Goal: Information Seeking & Learning: Compare options

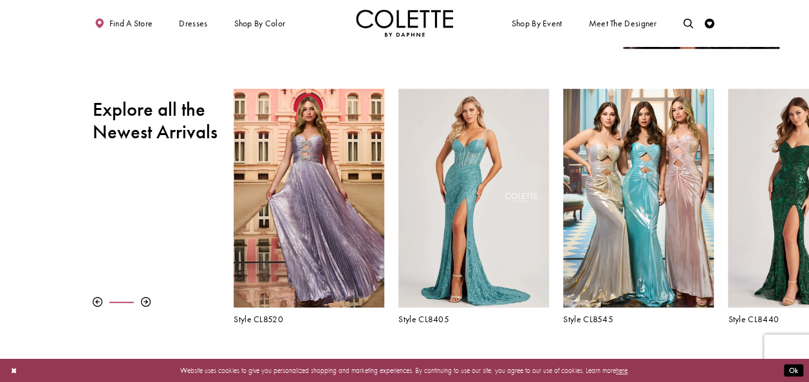
scroll to position [386, 0]
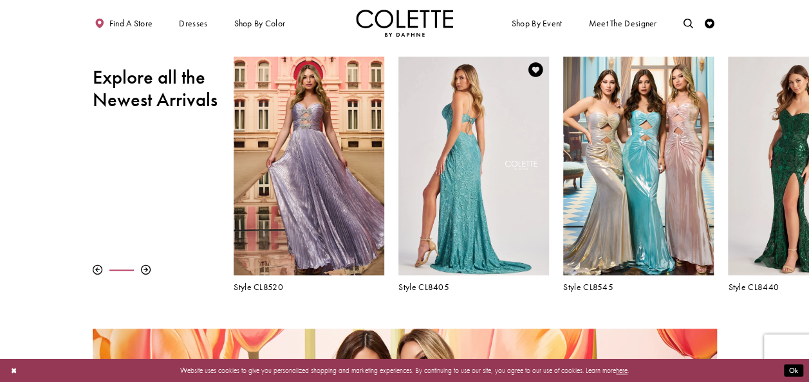
click at [461, 151] on div "Visit Colette by Daphne Style No. CL8405 Page" at bounding box center [473, 166] width 150 height 218
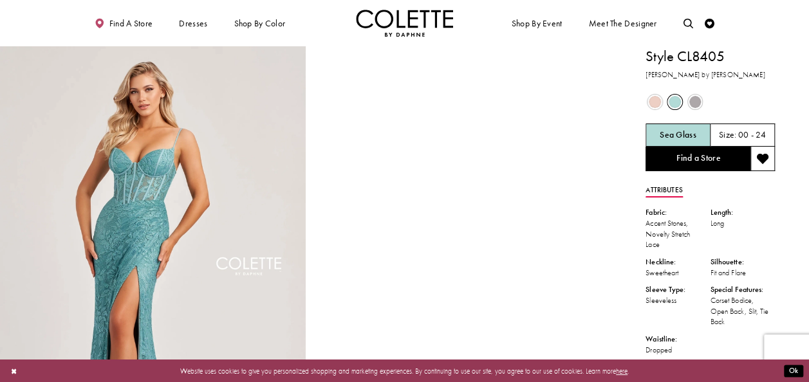
click at [657, 102] on span "Product color controls state depends on size chosen" at bounding box center [654, 102] width 12 height 12
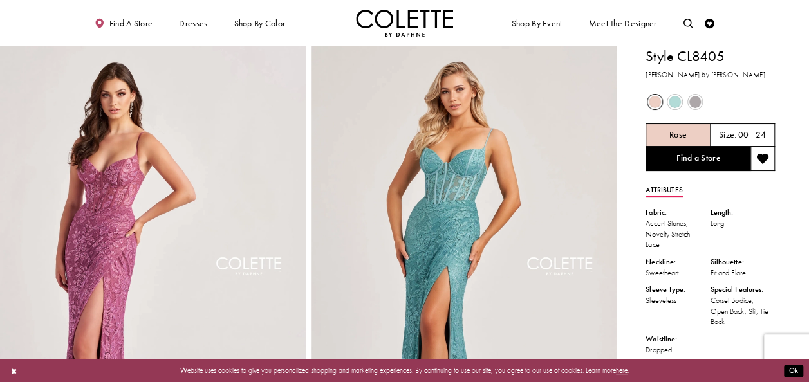
click at [696, 104] on span "Product color controls state depends on size chosen" at bounding box center [695, 102] width 12 height 12
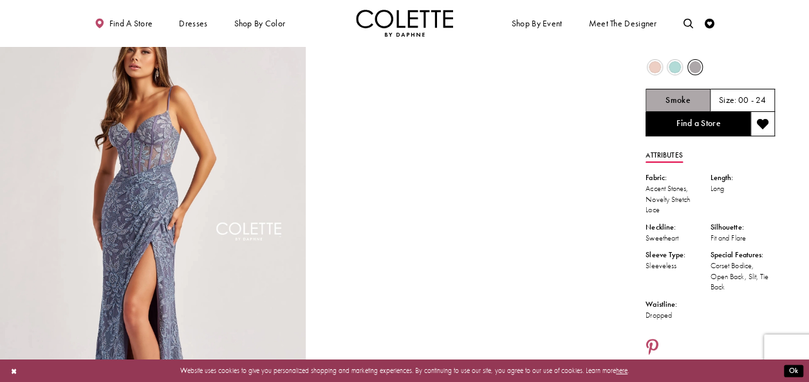
scroll to position [64, 0]
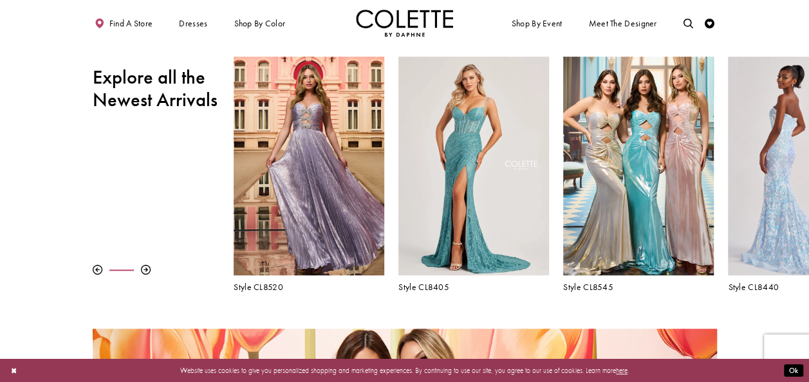
click at [791, 163] on div "Visit Colette by Daphne Style No. CL8440 Page" at bounding box center [803, 166] width 150 height 218
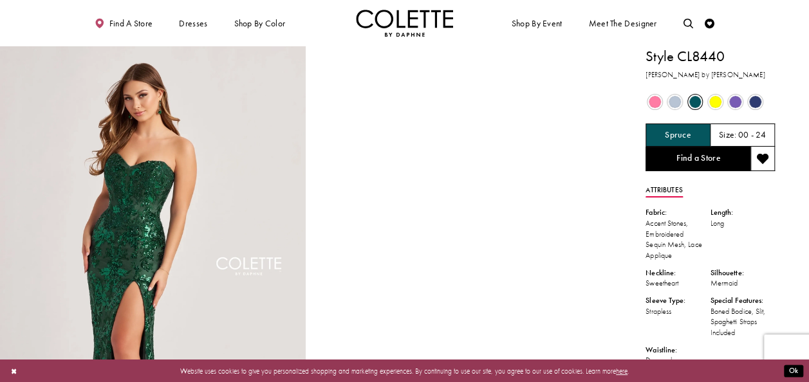
click at [655, 100] on span "Product color controls state depends on size chosen" at bounding box center [654, 102] width 12 height 12
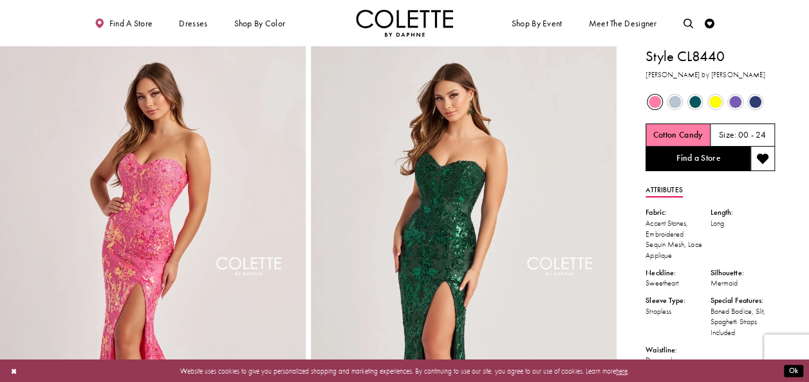
click at [712, 101] on span "Product color controls state depends on size chosen" at bounding box center [715, 102] width 12 height 12
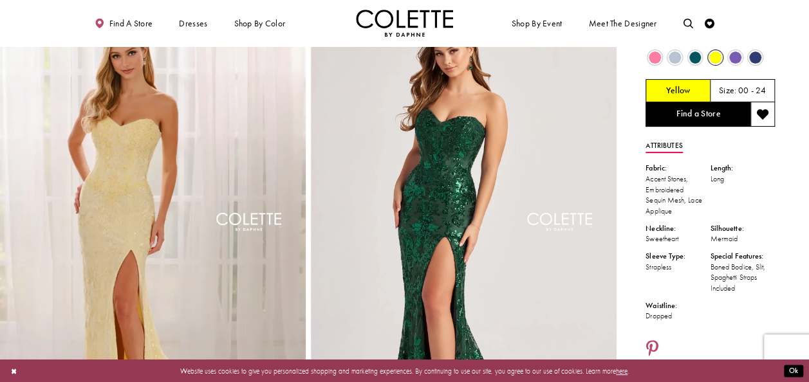
scroll to position [64, 0]
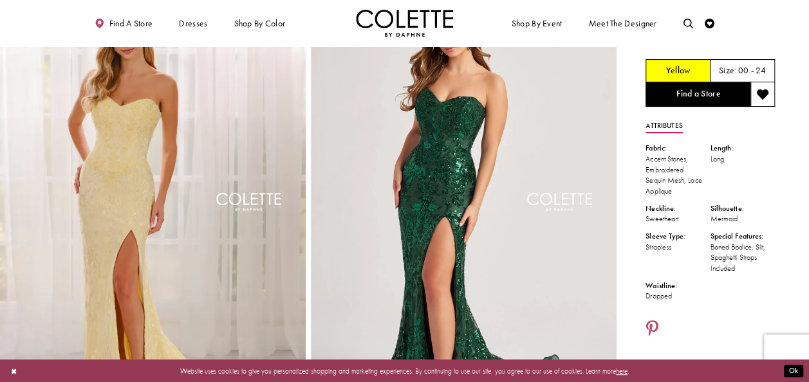
click at [122, 164] on img "Full size Style CL8440 Colette by Daphne #4 Yellow frontface vertical picture" at bounding box center [153, 211] width 306 height 459
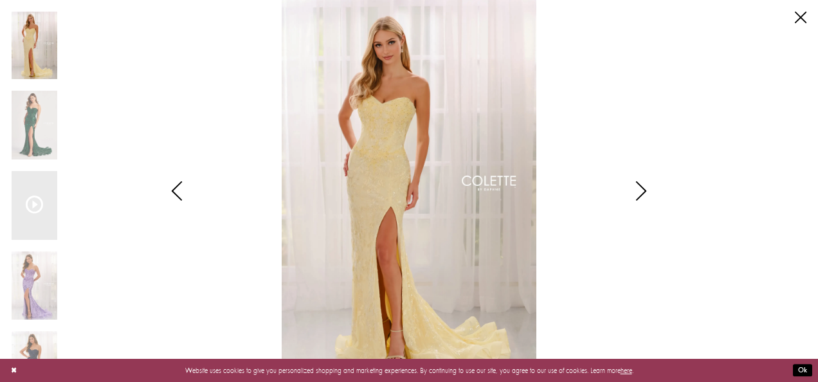
click at [637, 194] on icon "Style CL8440 Colette by Daphne Views dialog" at bounding box center [641, 190] width 32 height 19
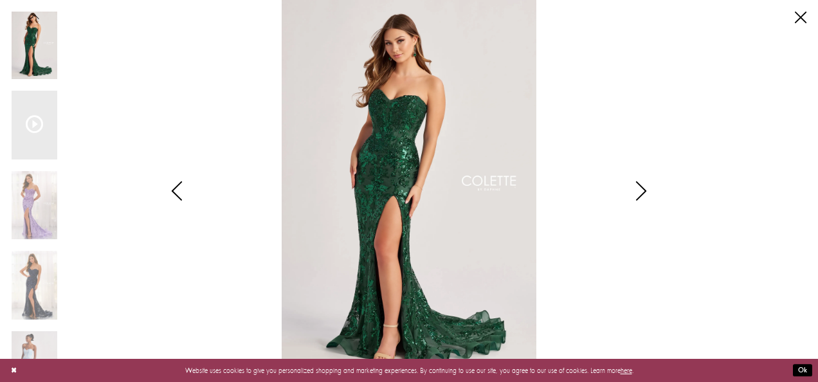
click at [637, 194] on icon "Style CL8440 Colette by Daphne Views dialog" at bounding box center [641, 190] width 32 height 19
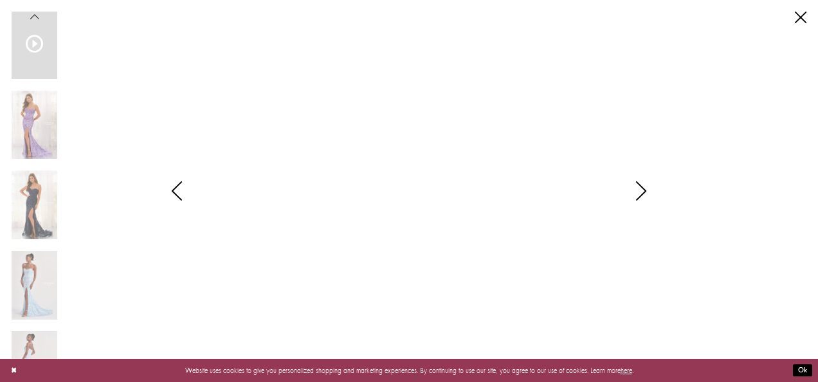
click at [643, 194] on icon "Style CL8440 Colette by Daphne Views dialog" at bounding box center [641, 190] width 32 height 19
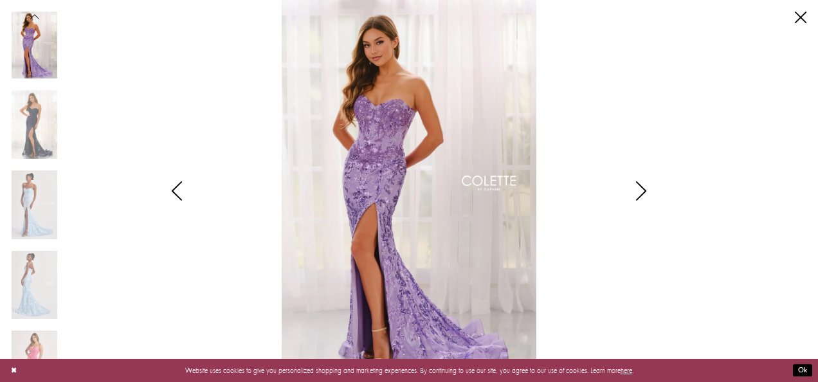
click at [643, 194] on icon "Style CL8440 Colette by Daphne Views dialog" at bounding box center [641, 190] width 32 height 19
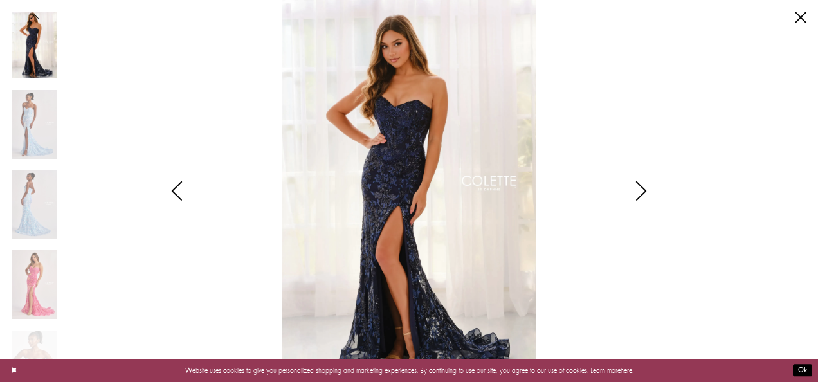
click at [643, 194] on icon "Style CL8440 Colette by Daphne Views dialog" at bounding box center [641, 190] width 32 height 19
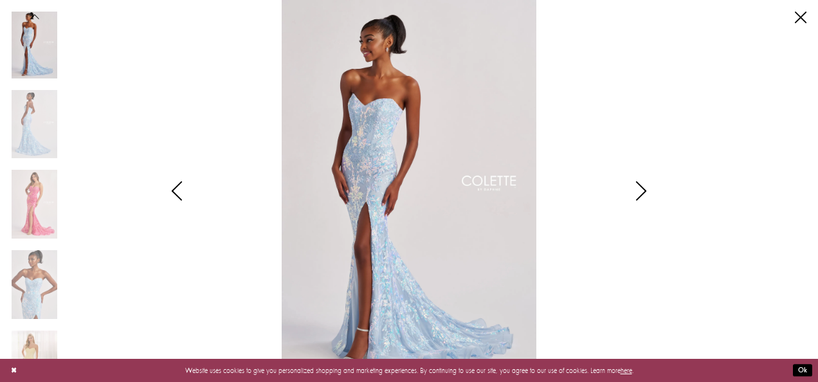
click at [643, 194] on icon "Style CL8440 Colette by Daphne Views dialog" at bounding box center [641, 190] width 32 height 19
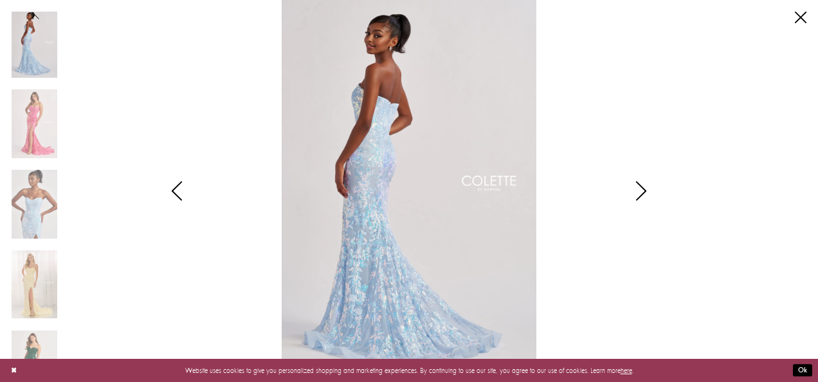
click at [643, 194] on icon "Style CL8440 Colette by Daphne Views dialog" at bounding box center [641, 190] width 32 height 19
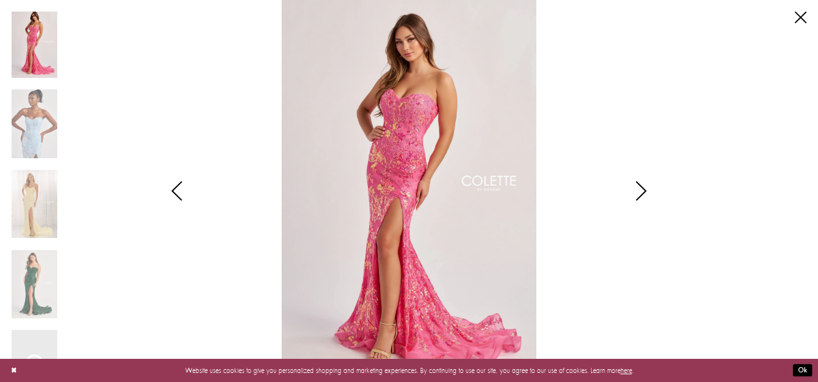
click at [643, 194] on icon "Style CL8440 Colette by Daphne Views dialog" at bounding box center [641, 190] width 32 height 19
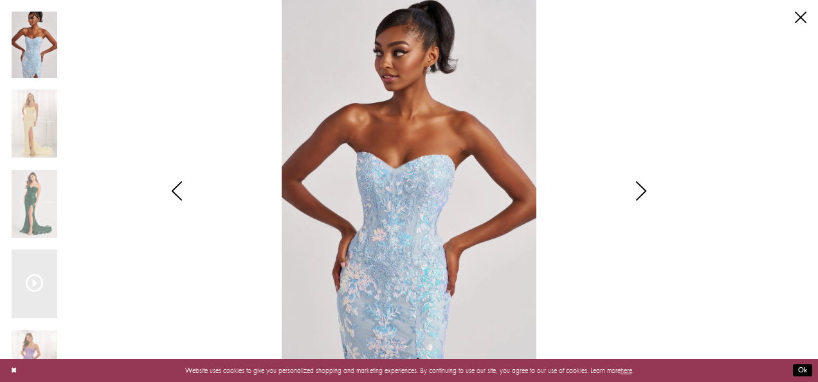
click at [643, 194] on icon "Style CL8440 Colette by Daphne Views dialog" at bounding box center [641, 190] width 32 height 19
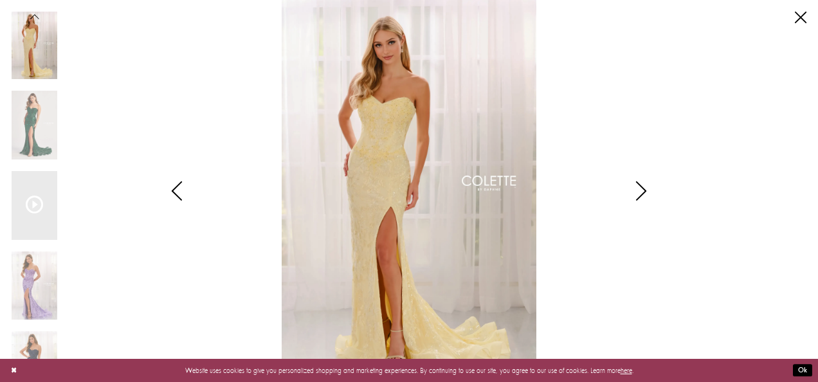
click at [387, 197] on img "Scroll List" at bounding box center [409, 191] width 432 height 382
click at [801, 21] on link "Close" at bounding box center [801, 18] width 12 height 12
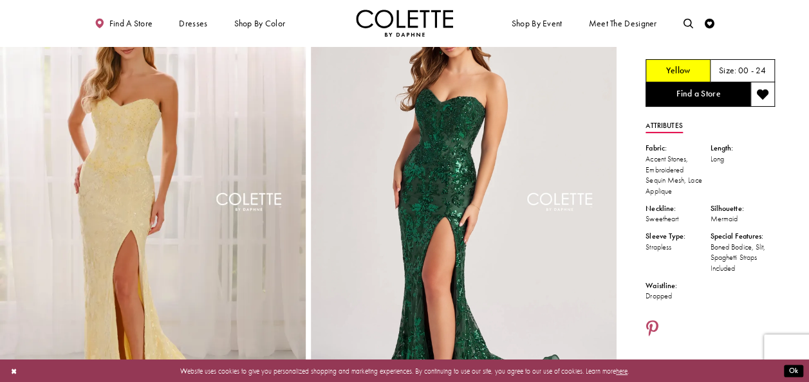
click at [125, 174] on img "Full size Style CL8440 Colette by Daphne #4 Yellow frontface vertical picture" at bounding box center [153, 211] width 306 height 459
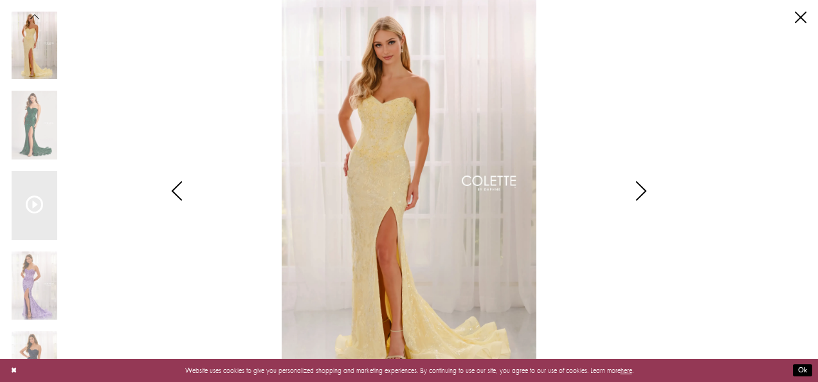
click at [643, 188] on icon "Style CL8440 Colette by Daphne Views dialog" at bounding box center [641, 190] width 32 height 19
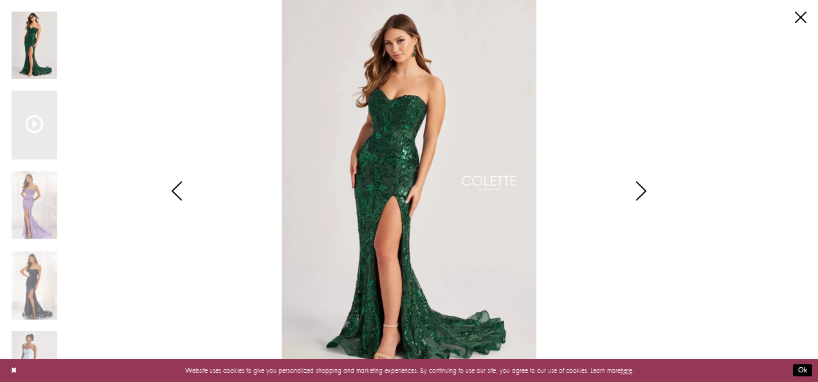
click at [643, 188] on icon "Style CL8440 Colette by Daphne Views dialog" at bounding box center [641, 190] width 32 height 19
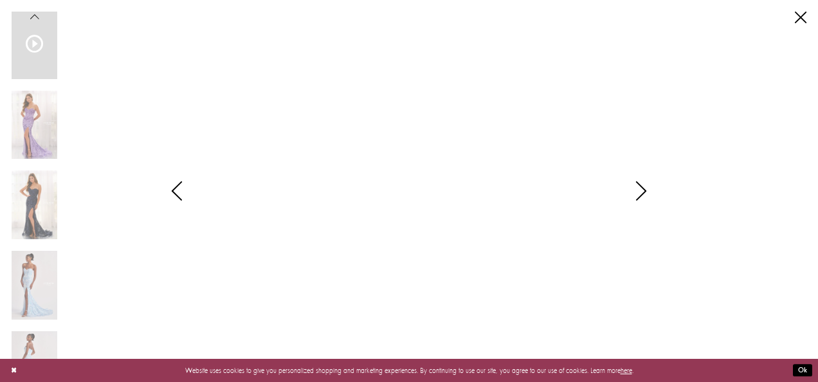
click at [643, 188] on icon "Style CL8440 Colette by Daphne Views dialog" at bounding box center [641, 190] width 32 height 19
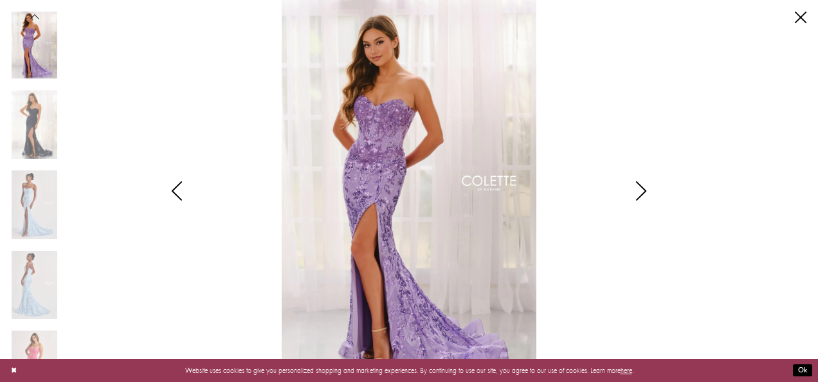
click at [643, 188] on icon "Style CL8440 Colette by Daphne Views dialog" at bounding box center [641, 190] width 32 height 19
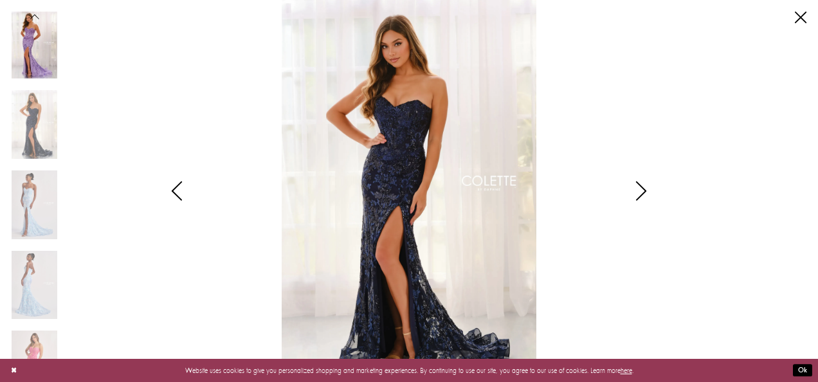
click at [643, 188] on icon "Style CL8440 Colette by Daphne Views dialog" at bounding box center [641, 190] width 32 height 19
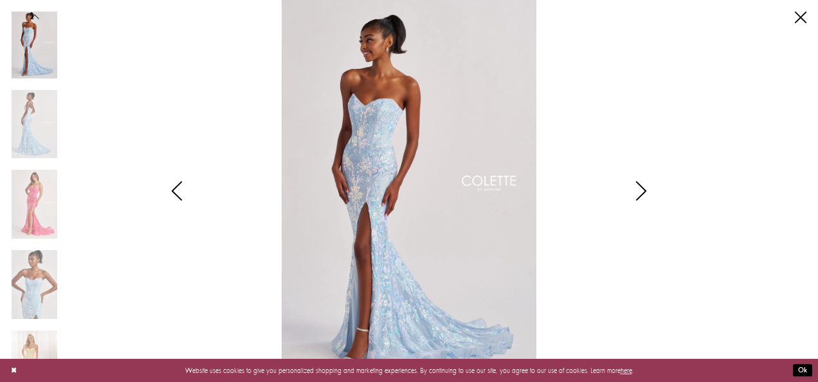
click at [643, 188] on icon "Style CL8440 Colette by Daphne Views dialog" at bounding box center [641, 190] width 32 height 19
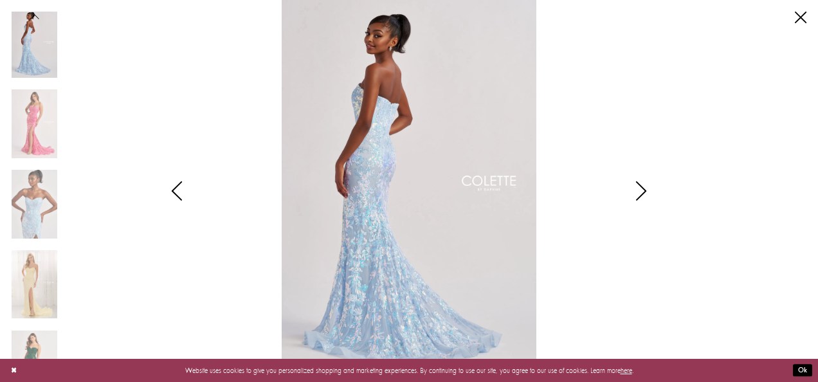
click at [643, 188] on icon "Style CL8440 Colette by Daphne Views dialog" at bounding box center [641, 190] width 32 height 19
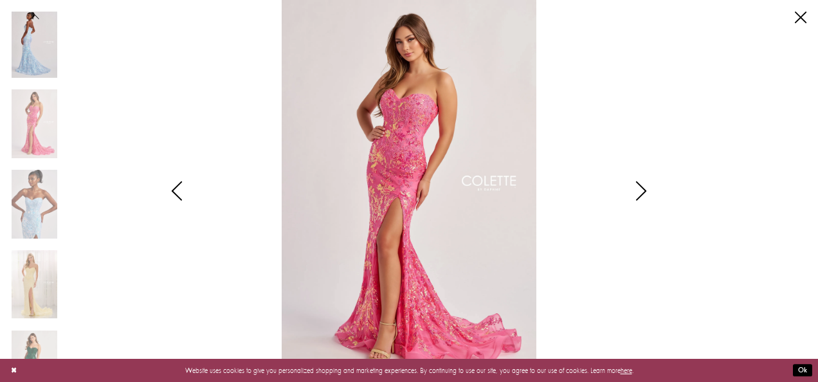
click at [643, 188] on icon "Style CL8440 Colette by Daphne Views dialog" at bounding box center [641, 190] width 32 height 19
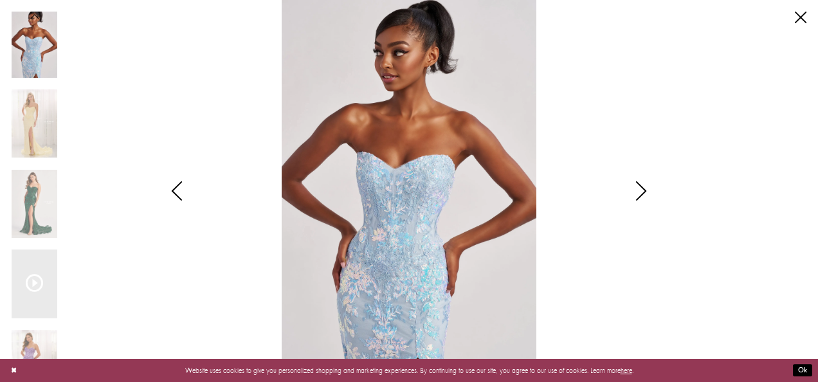
click at [643, 188] on icon "Style CL8440 Colette by Daphne Views dialog" at bounding box center [641, 190] width 32 height 19
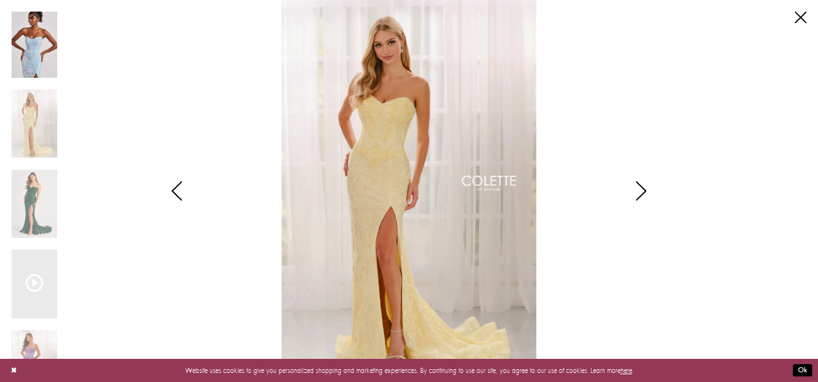
click at [643, 188] on icon "Style CL8440 Colette by Daphne Views dialog" at bounding box center [641, 190] width 32 height 19
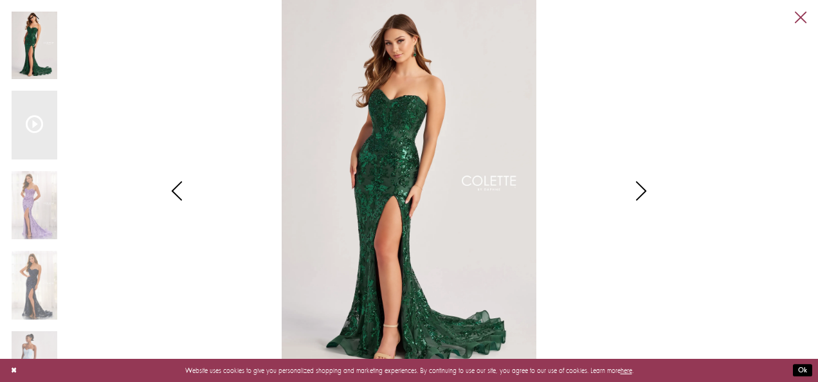
click at [798, 17] on link "Close" at bounding box center [801, 18] width 12 height 12
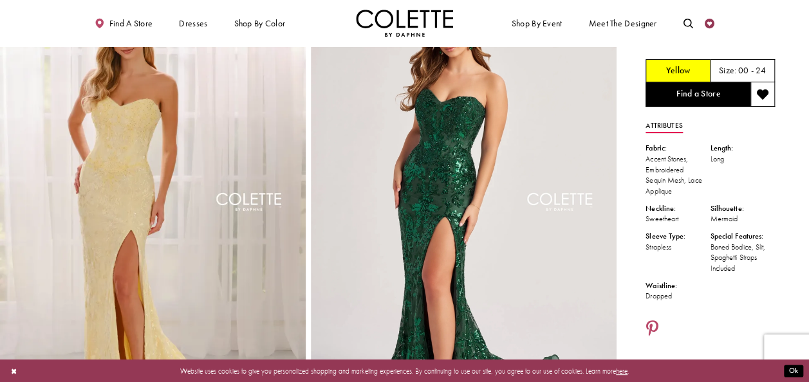
click at [708, 23] on icon "Check Wishlist" at bounding box center [709, 24] width 10 height 10
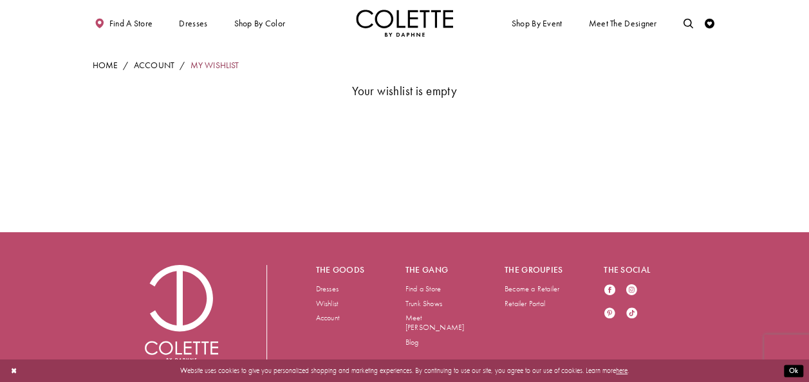
click at [205, 66] on link "My Wishlist" at bounding box center [214, 66] width 49 height 12
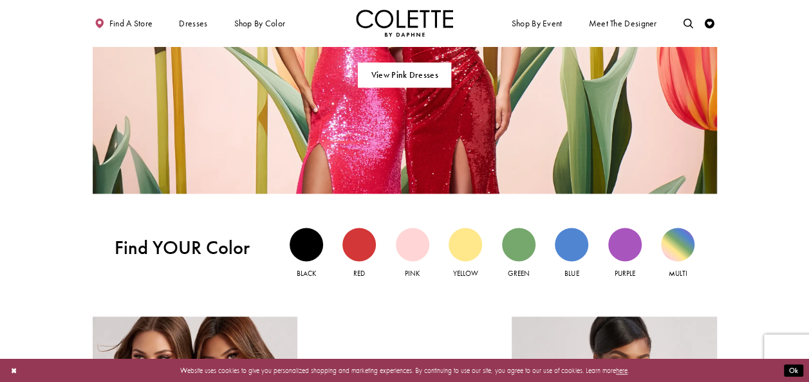
scroll to position [870, 0]
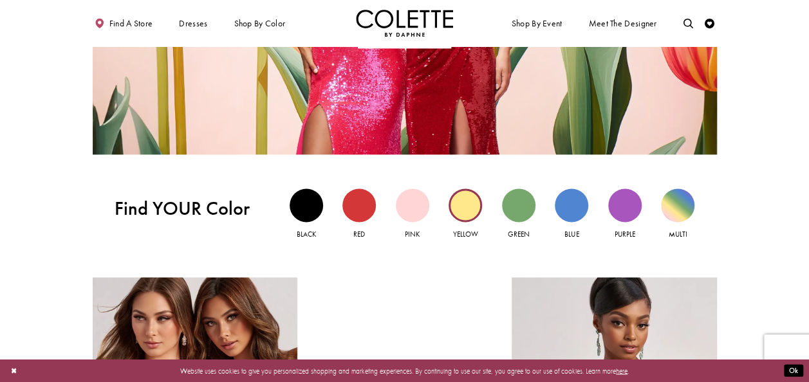
click at [469, 206] on div "Yellow view" at bounding box center [464, 204] width 33 height 33
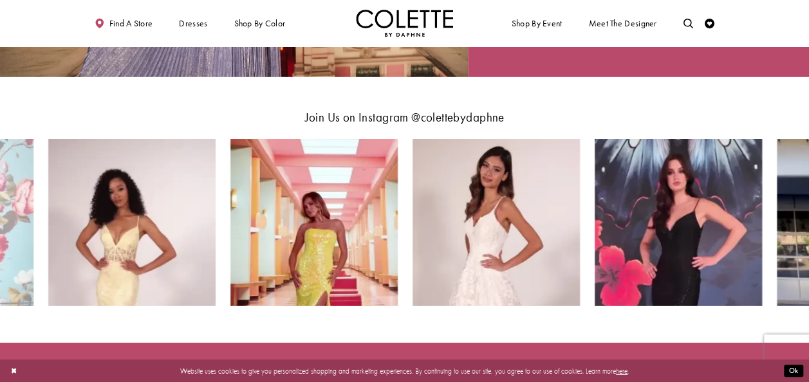
scroll to position [1835, 0]
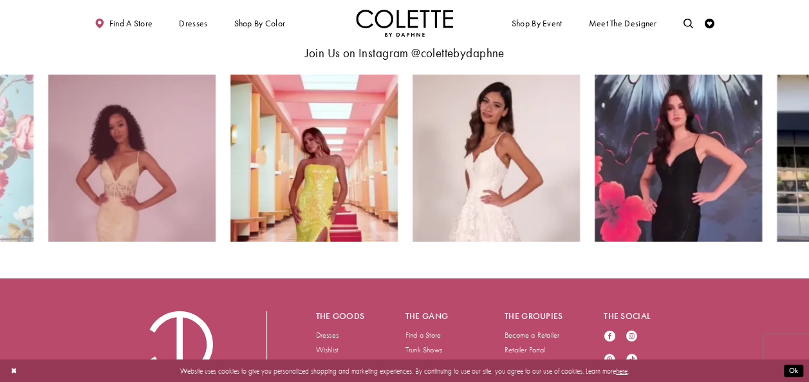
click at [118, 190] on img "Instagram Feed Action #0 - Opens in new tab" at bounding box center [131, 158] width 167 height 167
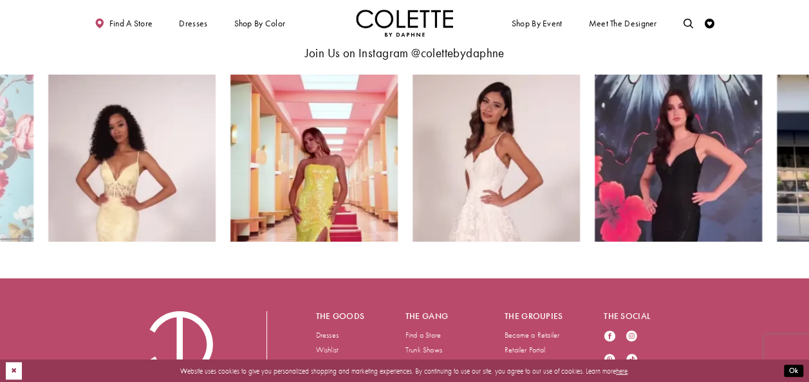
click at [18, 371] on button "Close Dialog" at bounding box center [14, 370] width 16 height 17
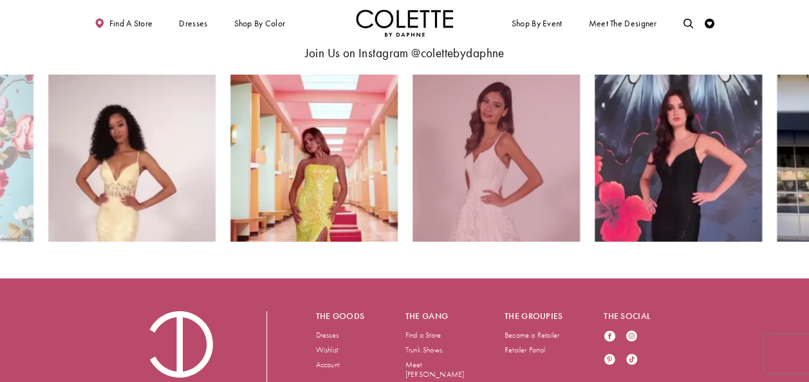
scroll to position [1911, 0]
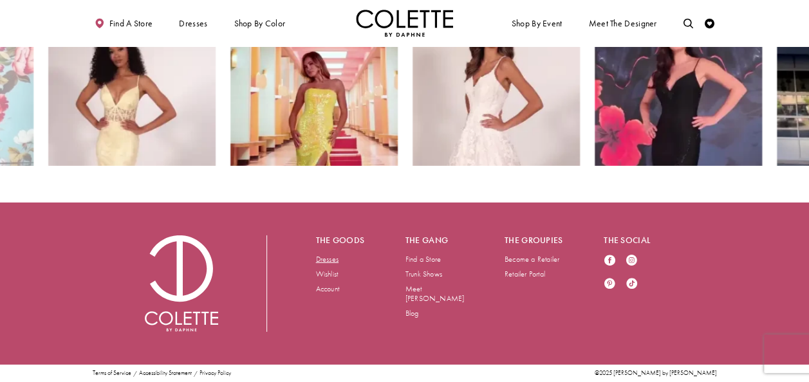
click at [326, 259] on link "Dresses" at bounding box center [327, 259] width 23 height 10
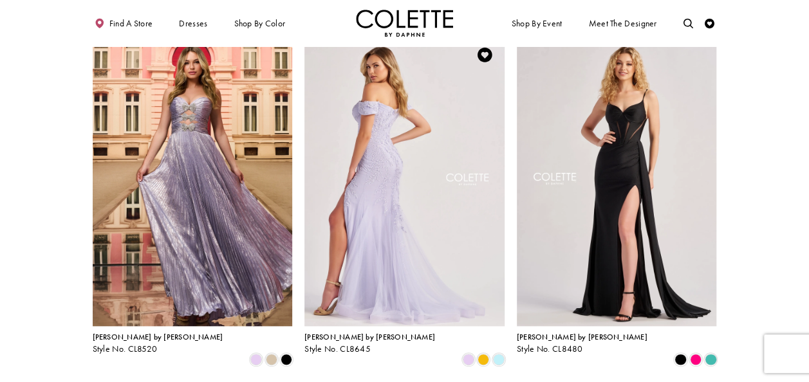
scroll to position [450, 0]
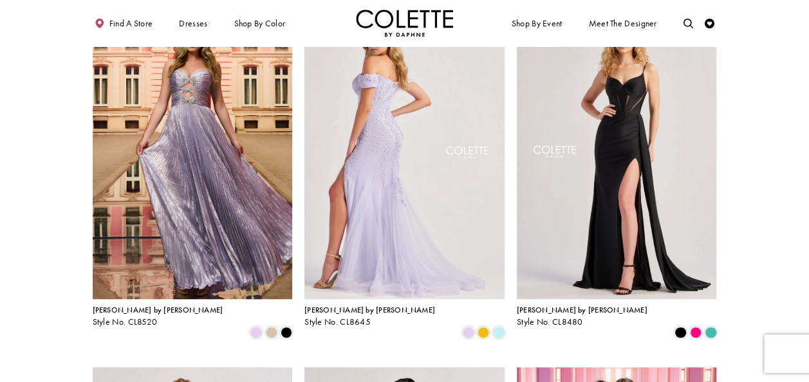
click at [371, 184] on img "Visit Colette by Daphne Style No. CL8645 Page" at bounding box center [404, 153] width 200 height 291
click at [381, 130] on img "Visit Colette by Daphne Style No. CL8645 Page" at bounding box center [404, 153] width 200 height 291
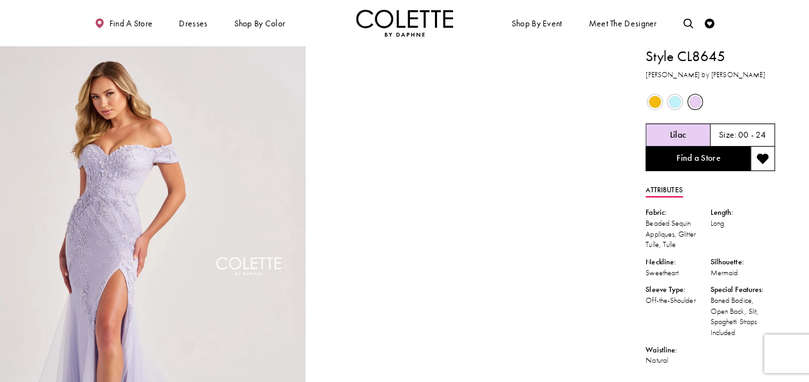
click at [651, 102] on span "Product color controls state depends on size chosen" at bounding box center [654, 102] width 12 height 12
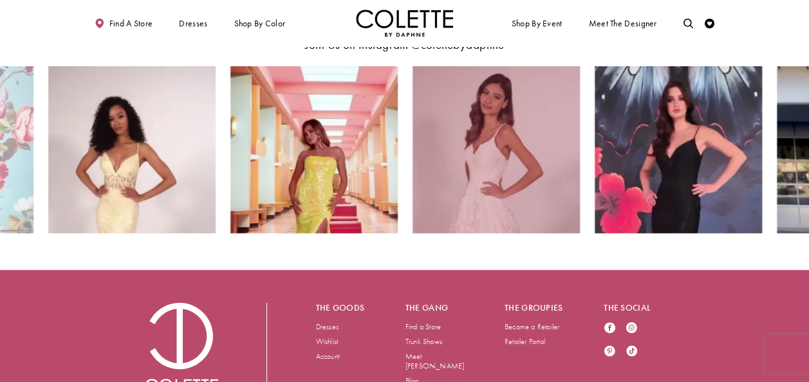
scroll to position [1911, 0]
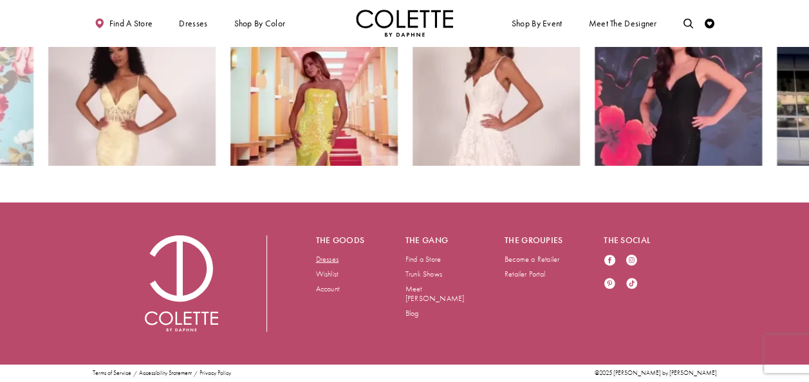
click at [327, 259] on link "Dresses" at bounding box center [327, 259] width 23 height 10
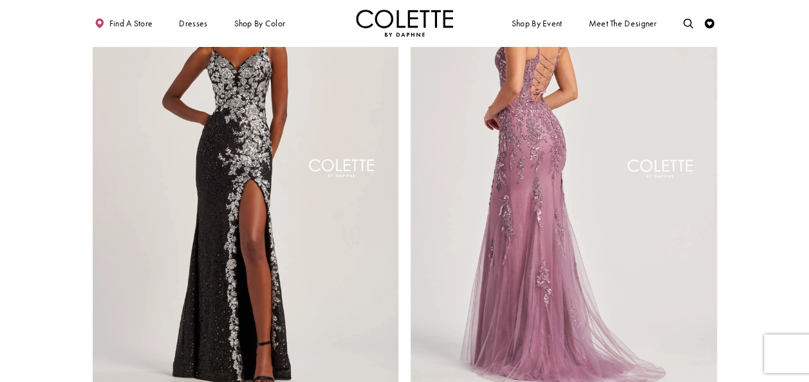
scroll to position [1608, 0]
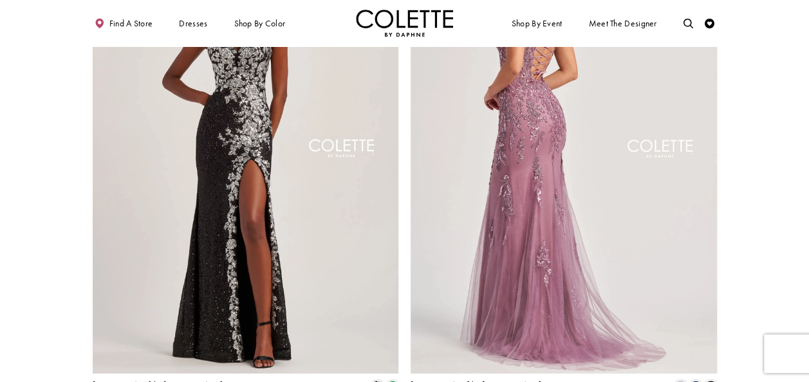
click at [546, 167] on img "Visit Colette by Daphne Style No. CL8210 Page" at bounding box center [563, 151] width 306 height 445
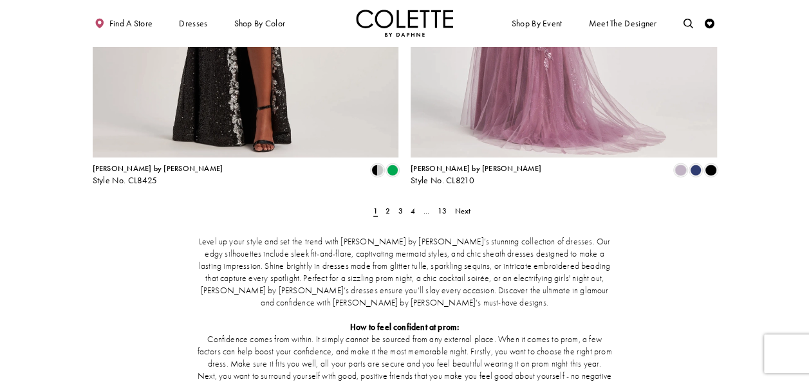
scroll to position [1866, 0]
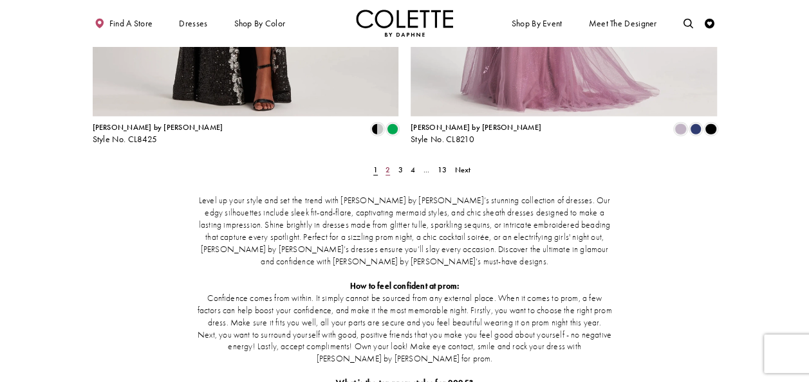
click at [386, 165] on span "2" at bounding box center [387, 170] width 5 height 10
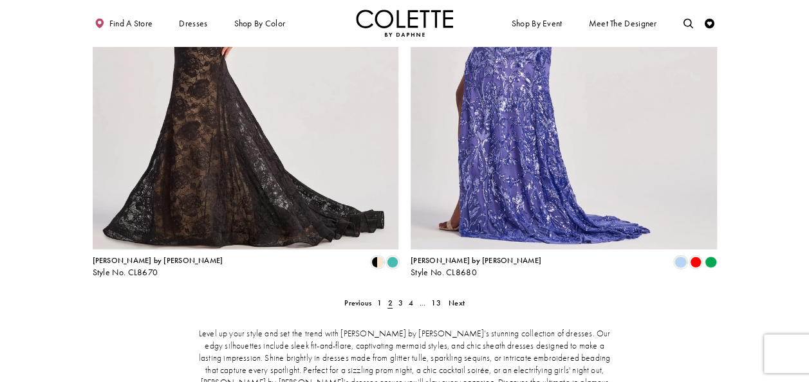
scroll to position [1790, 0]
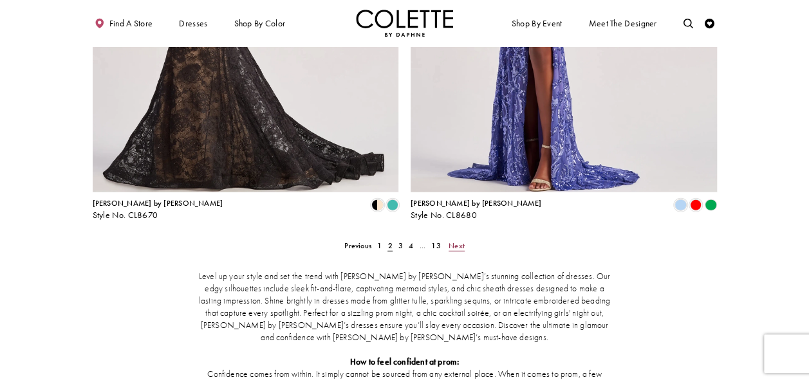
click at [458, 241] on span "Next" at bounding box center [456, 246] width 16 height 10
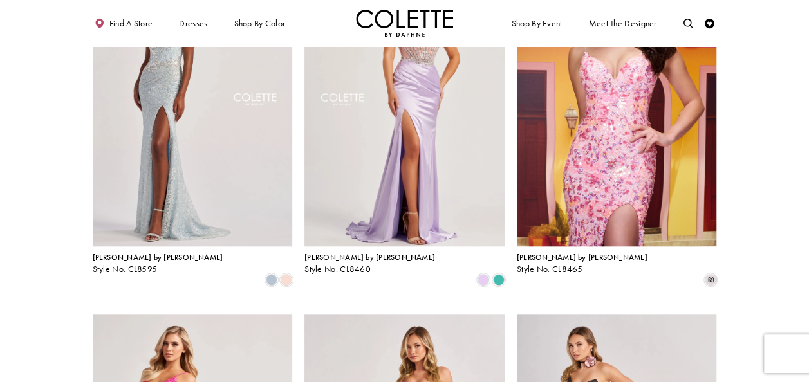
scroll to position [439, 0]
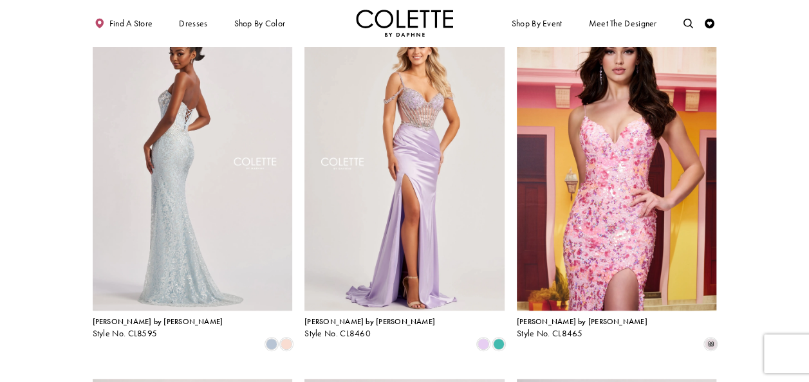
click at [160, 185] on img "Visit Colette by Daphne Style No. CL8595 Page" at bounding box center [193, 165] width 200 height 291
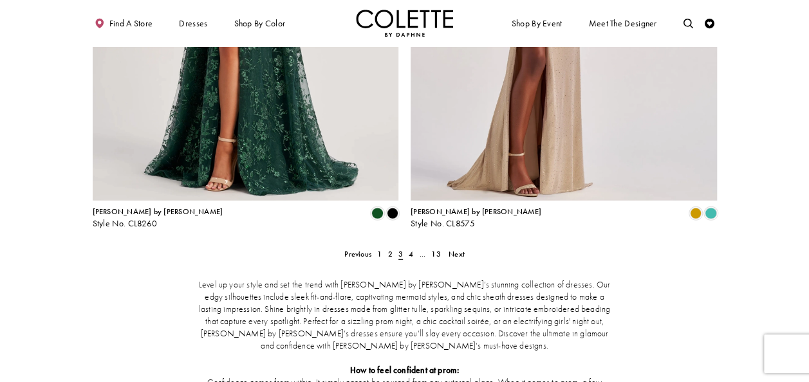
scroll to position [1854, 0]
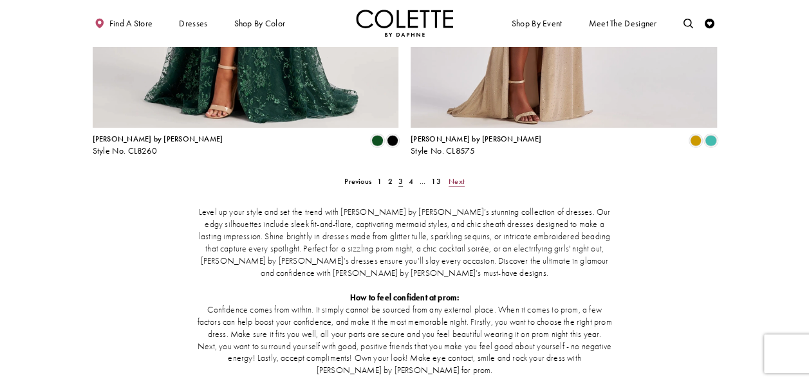
click at [464, 174] on link "Next" at bounding box center [456, 181] width 22 height 14
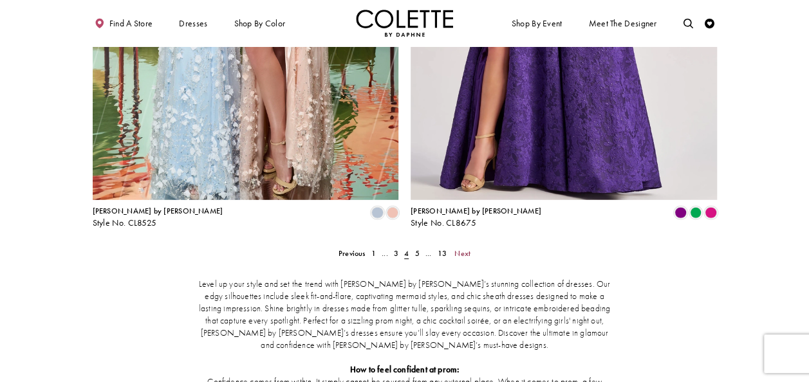
scroll to position [1854, 0]
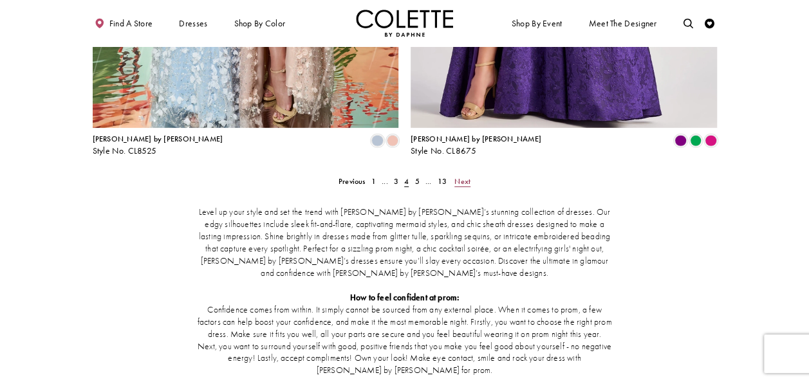
click at [457, 176] on span "Next" at bounding box center [462, 181] width 16 height 10
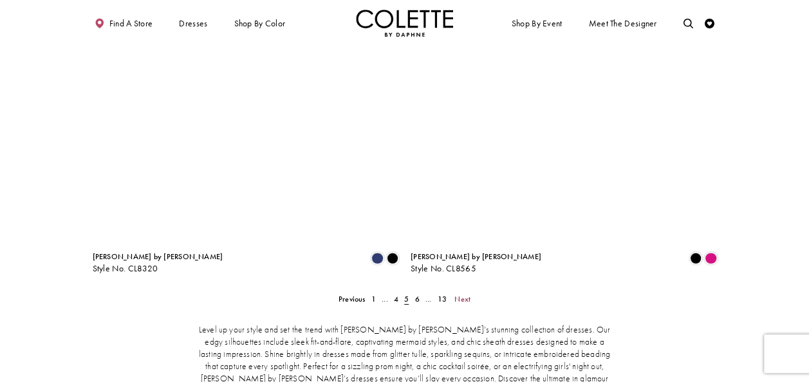
scroll to position [1737, 0]
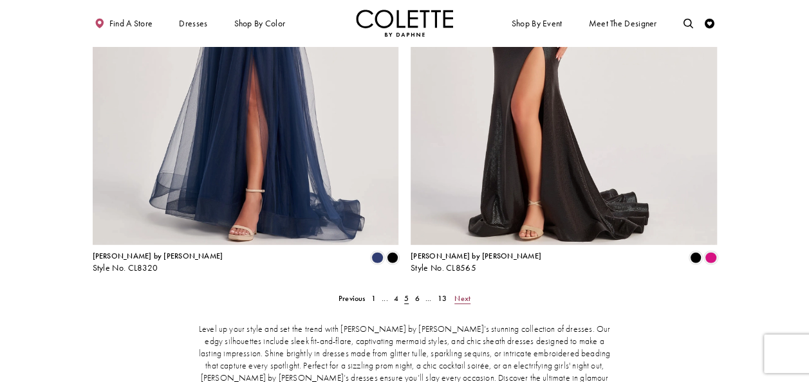
click at [459, 293] on span "Next" at bounding box center [462, 298] width 16 height 10
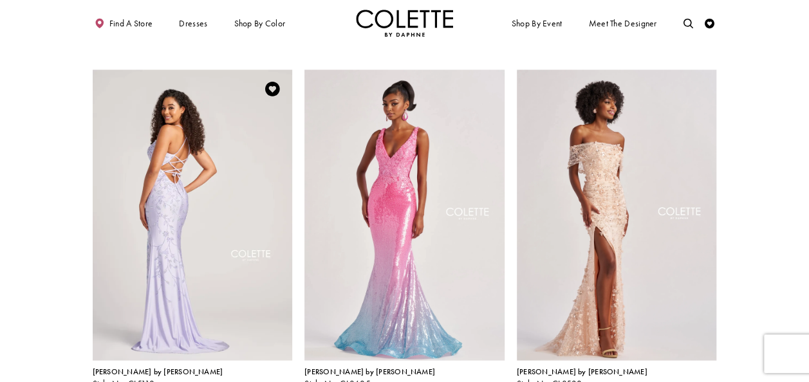
scroll to position [1146, 0]
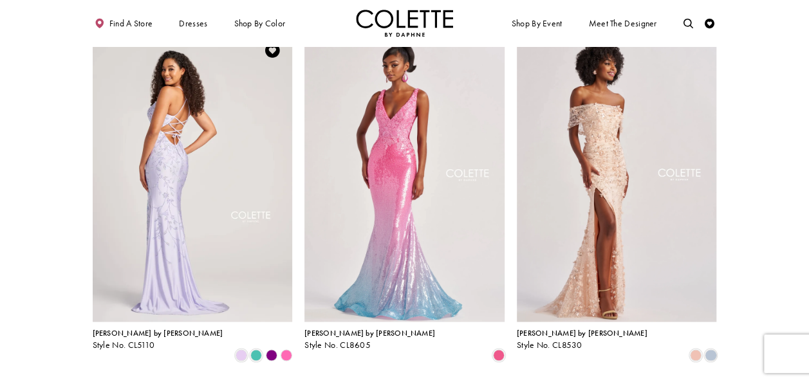
click at [177, 188] on img "Visit Colette by Daphne Style No. CL5110 Page" at bounding box center [193, 176] width 200 height 291
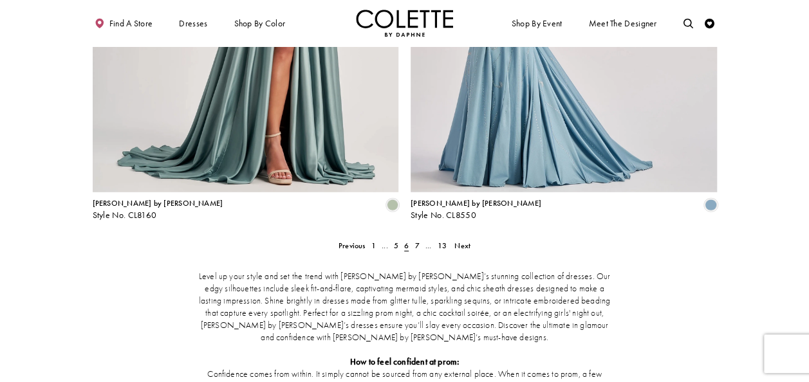
scroll to position [1854, 0]
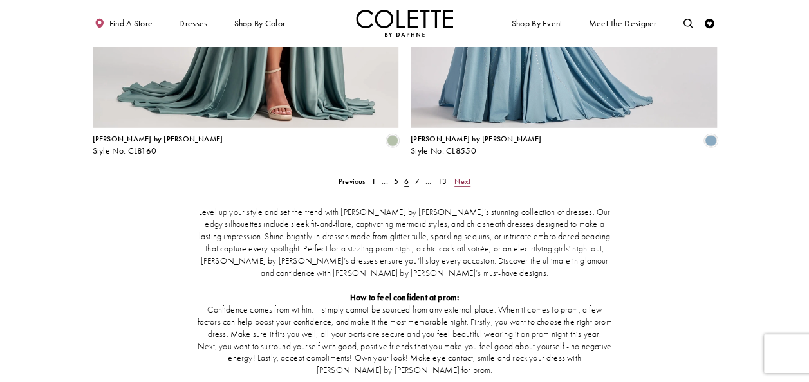
click at [463, 176] on span "Next" at bounding box center [462, 181] width 16 height 10
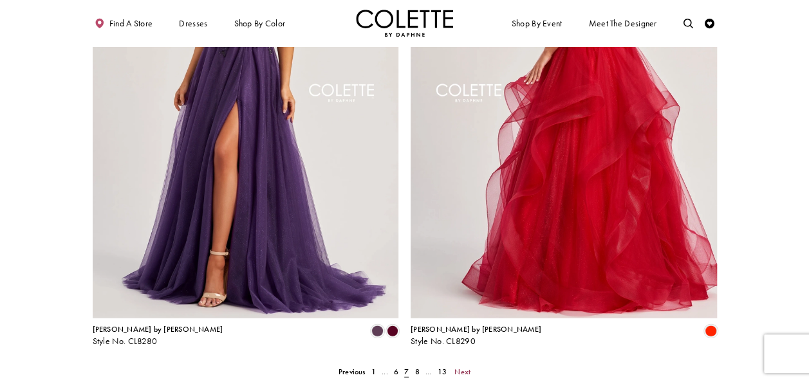
scroll to position [1790, 0]
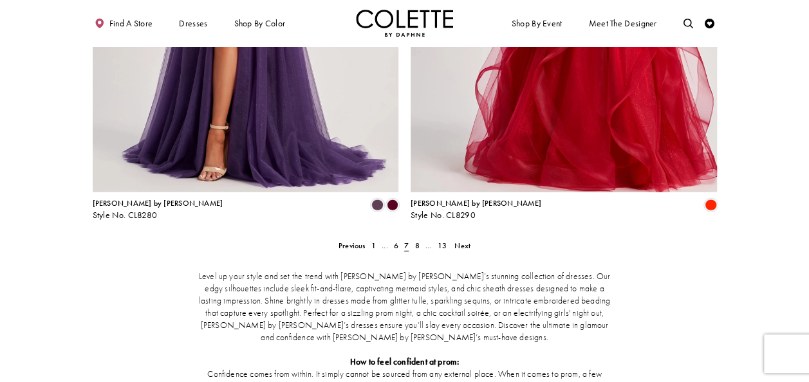
click at [463, 241] on span "Next" at bounding box center [462, 246] width 16 height 10
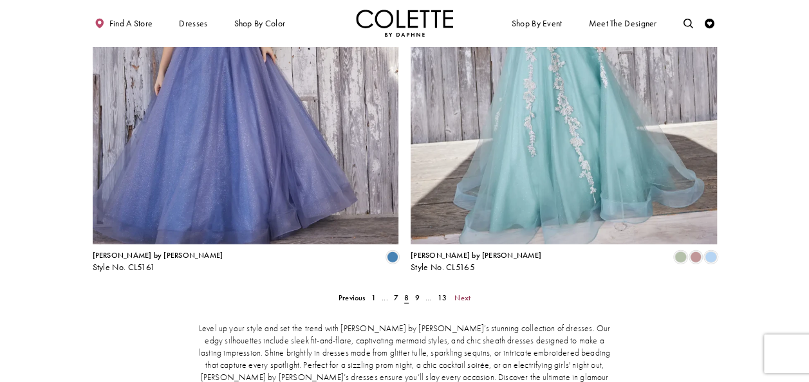
scroll to position [1790, 0]
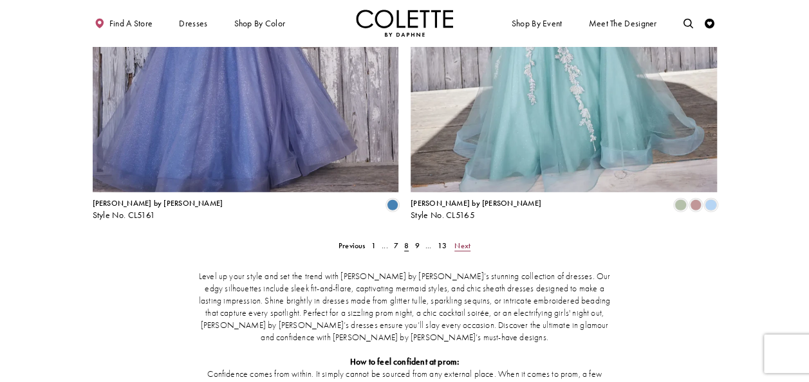
click at [464, 241] on span "Next" at bounding box center [462, 246] width 16 height 10
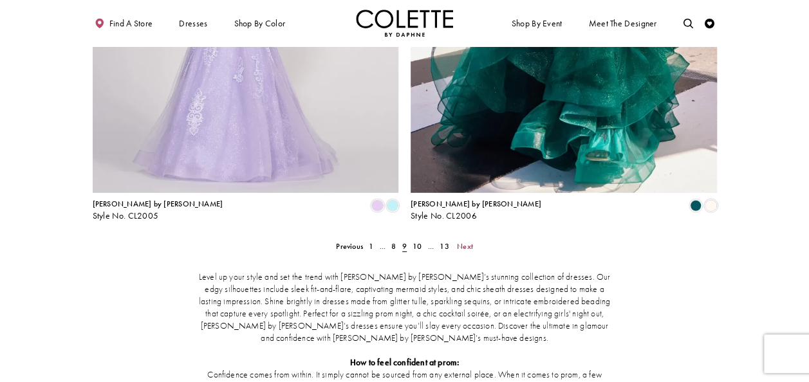
scroll to position [1790, 0]
click at [464, 241] on span "Next" at bounding box center [465, 246] width 16 height 10
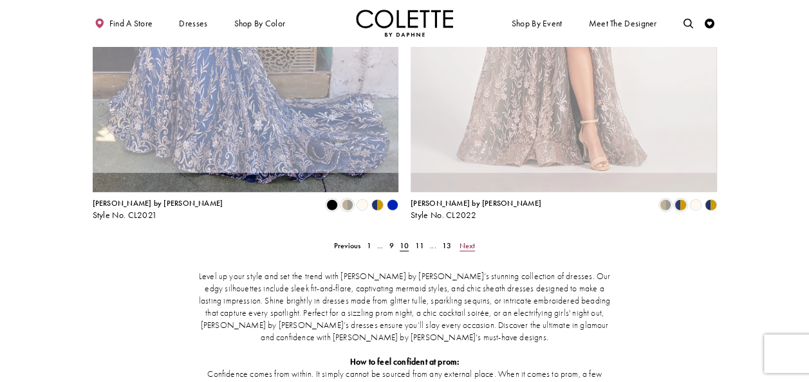
scroll to position [53, 0]
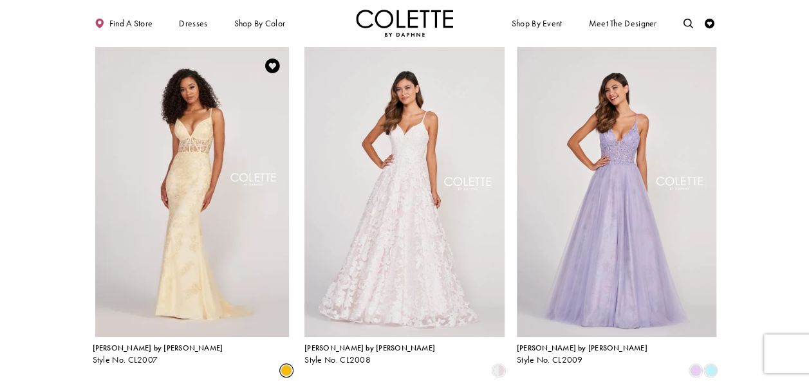
click at [198, 270] on link "Colette by Daphne Style No. CL2007" at bounding box center [193, 191] width 200 height 291
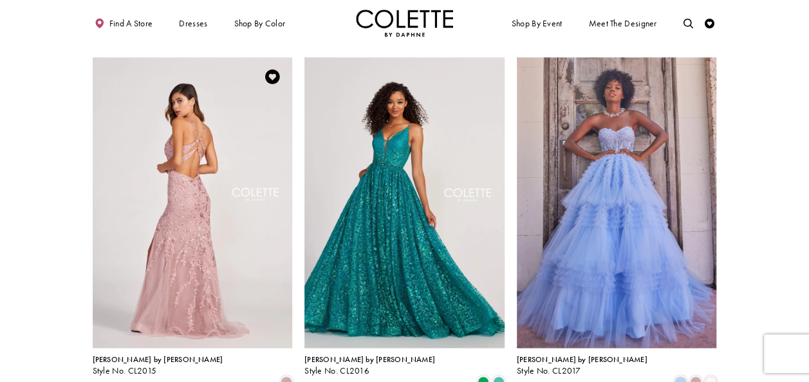
scroll to position [825, 0]
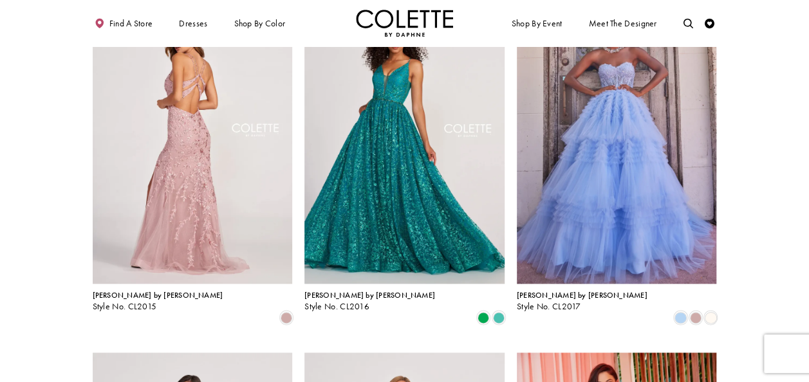
click at [193, 188] on img "Visit Colette by Daphne Style No. CL2015 Page" at bounding box center [193, 138] width 200 height 291
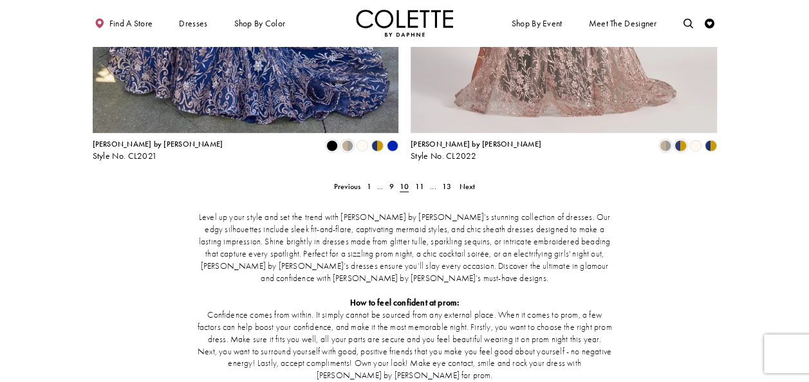
scroll to position [1854, 0]
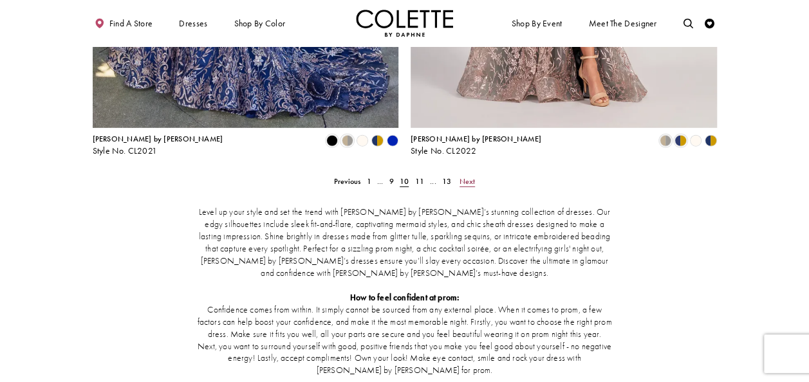
click at [462, 176] on span "Next" at bounding box center [467, 181] width 16 height 10
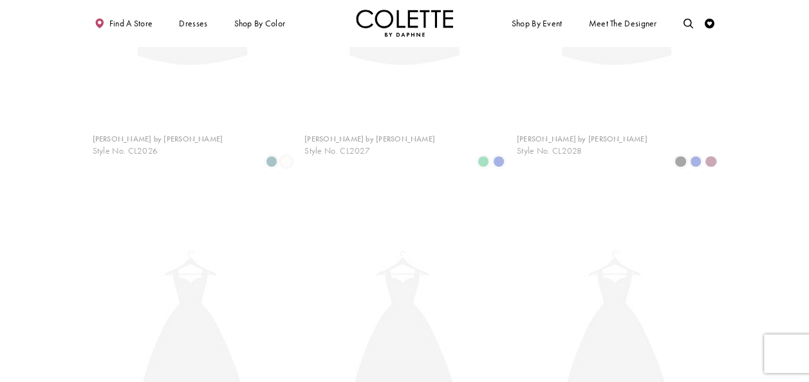
scroll to position [53, 0]
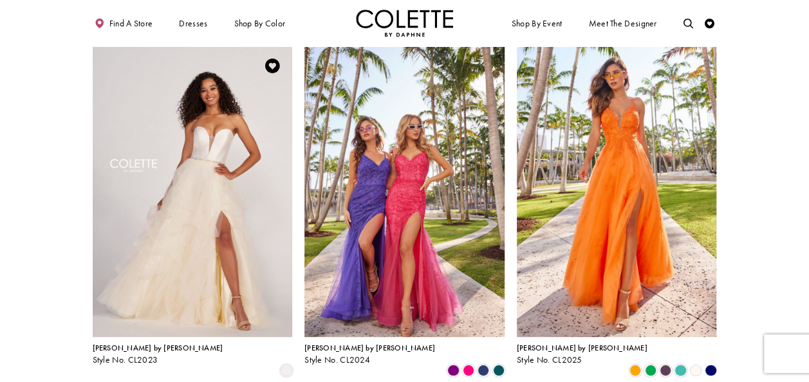
click at [202, 184] on img "Visit Colette by Daphne Style No. CL2023 Page" at bounding box center [193, 191] width 200 height 291
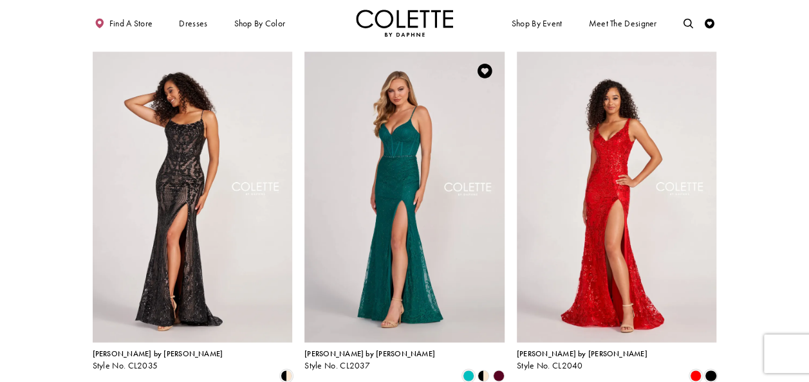
scroll to position [1146, 0]
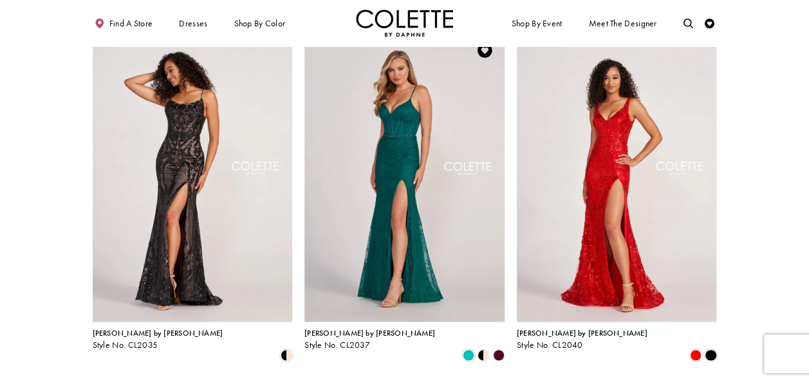
click at [388, 193] on img "Visit Colette by Daphne Style No. CL2037 Page" at bounding box center [404, 176] width 200 height 291
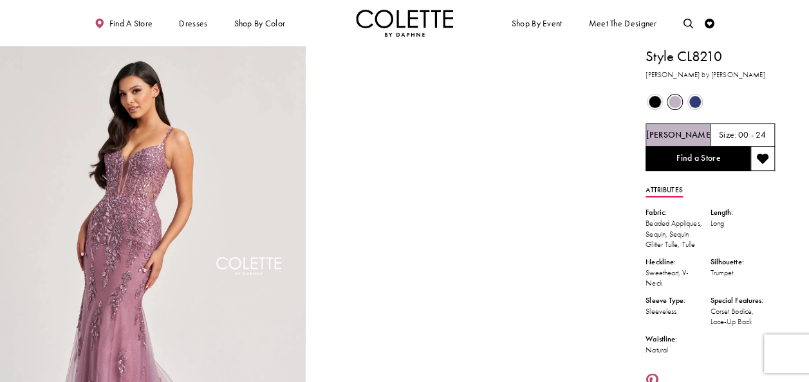
click at [649, 102] on span "Product color controls state depends on size chosen" at bounding box center [654, 102] width 12 height 12
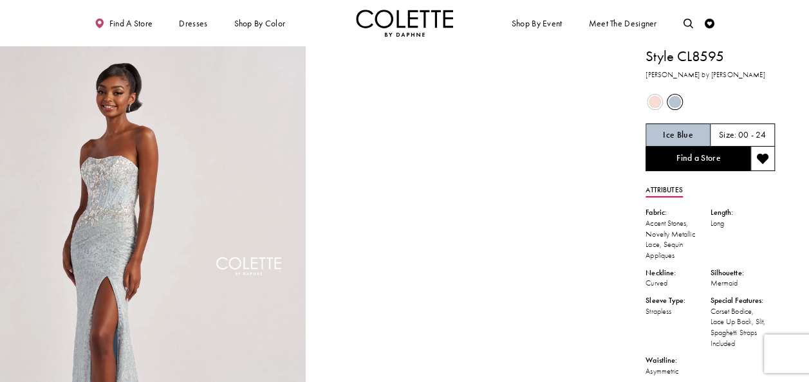
click at [654, 103] on span "Product color controls state depends on size chosen" at bounding box center [654, 102] width 12 height 12
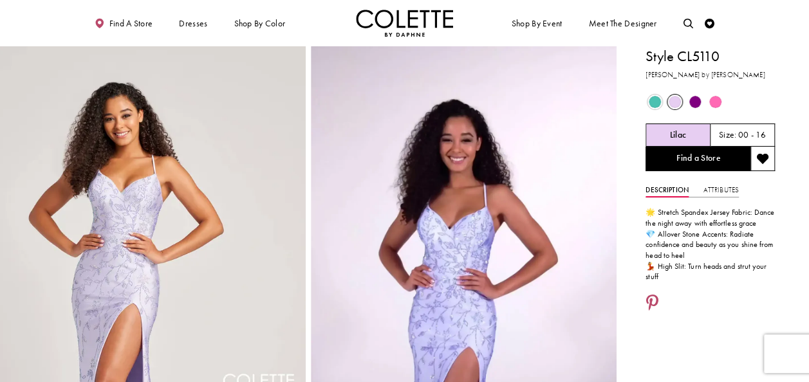
click at [697, 102] on span "Product color controls state depends on size chosen" at bounding box center [695, 102] width 12 height 12
click at [692, 104] on span "Product color controls state depends on size chosen" at bounding box center [695, 102] width 12 height 12
click at [711, 102] on span "Product color controls state depends on size chosen" at bounding box center [715, 102] width 12 height 12
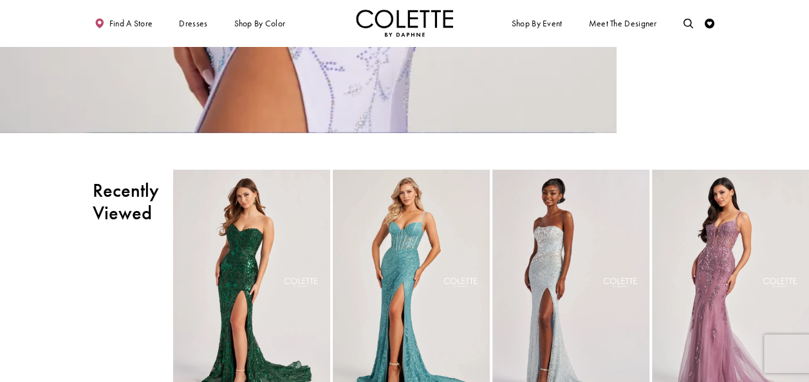
scroll to position [1737, 0]
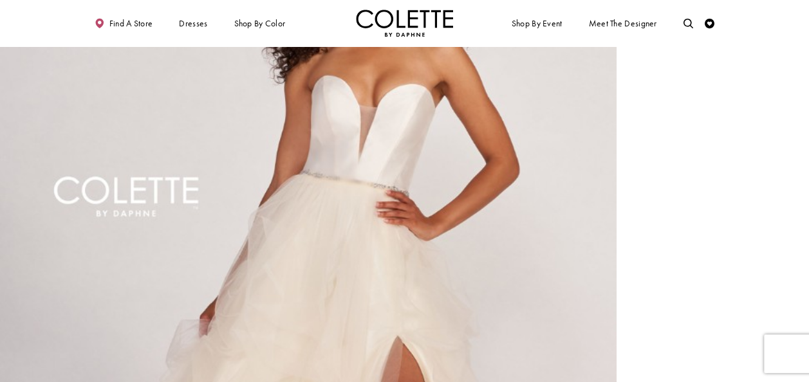
scroll to position [257, 0]
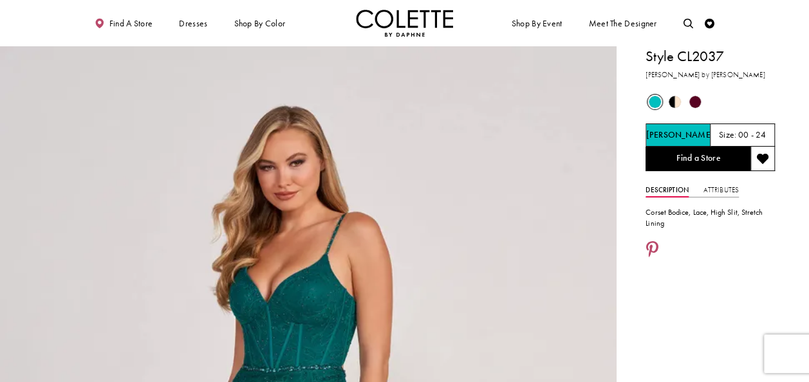
click at [674, 100] on span "Product color controls state depends on size chosen" at bounding box center [674, 102] width 12 height 12
click at [674, 101] on span "Product color controls state depends on size chosen" at bounding box center [674, 102] width 12 height 12
click at [696, 100] on span "Product color controls state depends on size chosen" at bounding box center [695, 102] width 12 height 12
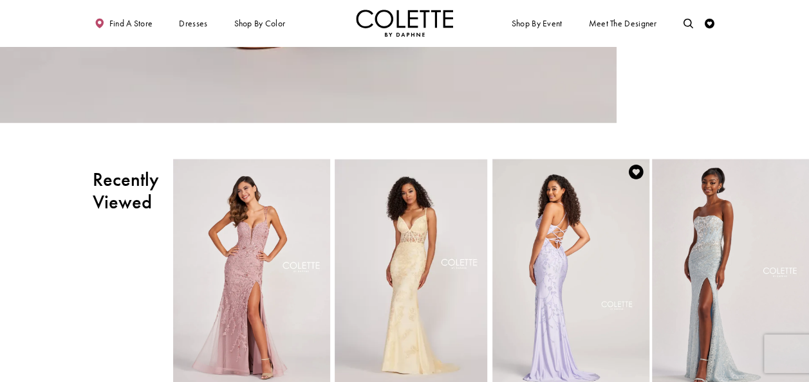
scroll to position [836, 0]
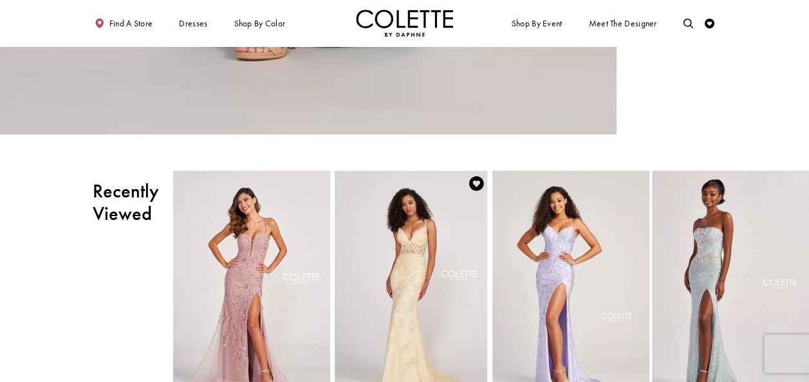
click at [414, 350] on link "Colette by Daphne Style No. CL2007" at bounding box center [411, 284] width 157 height 228
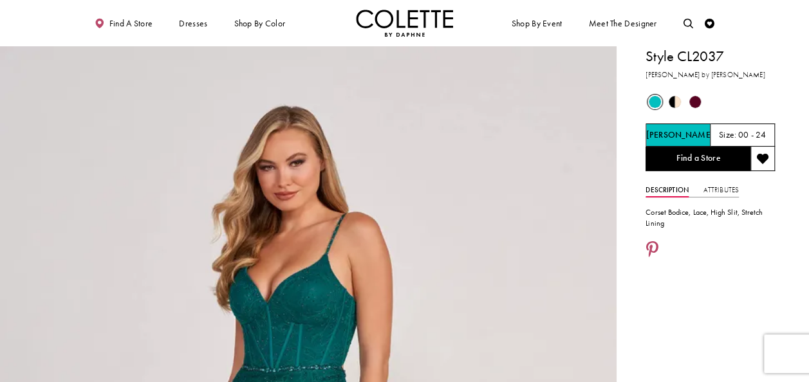
click at [674, 99] on span "Product color controls state depends on size chosen" at bounding box center [674, 102] width 12 height 12
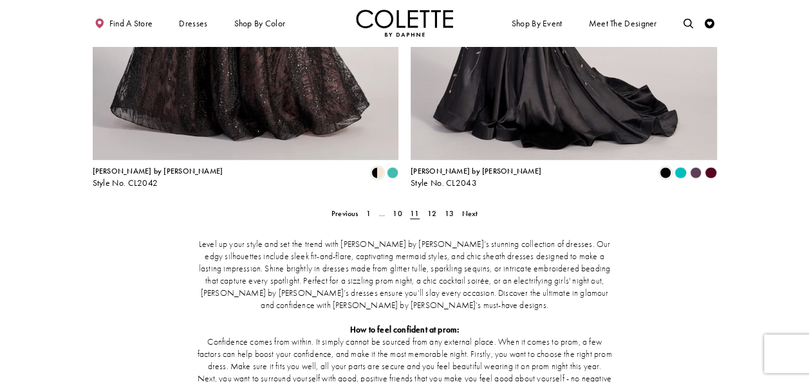
scroll to position [1854, 0]
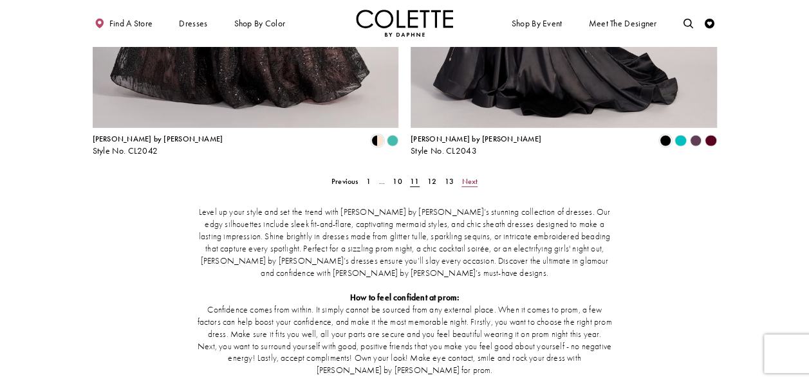
click at [475, 176] on span "Next" at bounding box center [469, 181] width 16 height 10
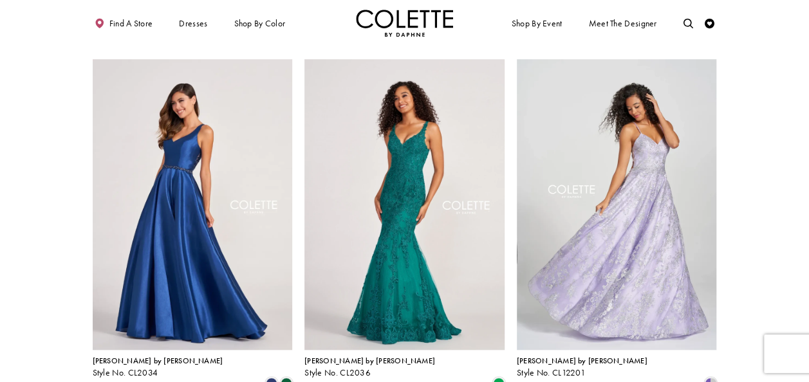
scroll to position [439, 0]
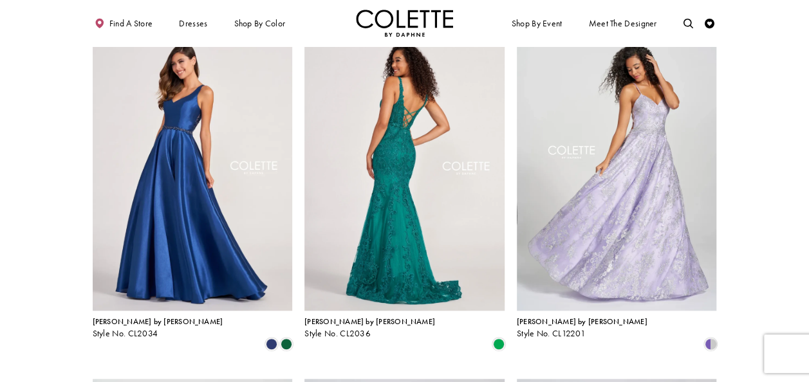
click at [400, 134] on img "Visit Colette by Daphne Style No. CL2036 Page" at bounding box center [404, 165] width 200 height 291
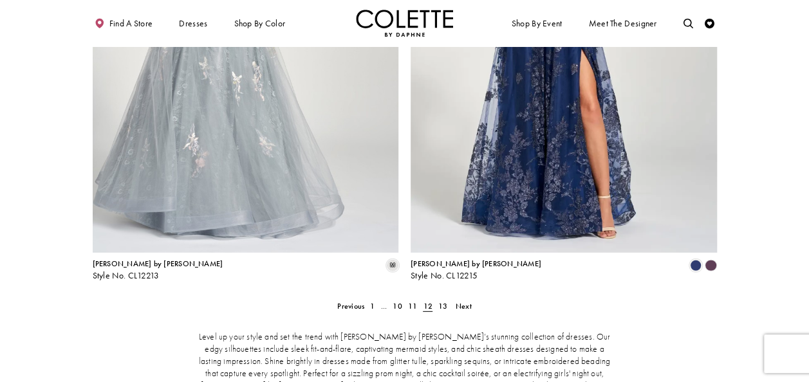
scroll to position [1790, 0]
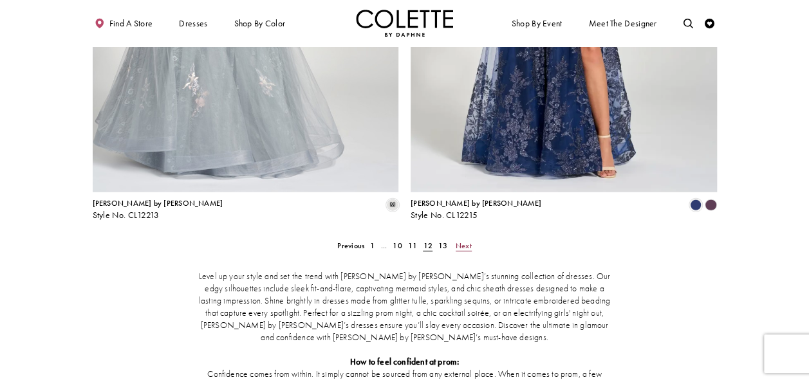
click at [461, 241] on span "Next" at bounding box center [463, 246] width 16 height 10
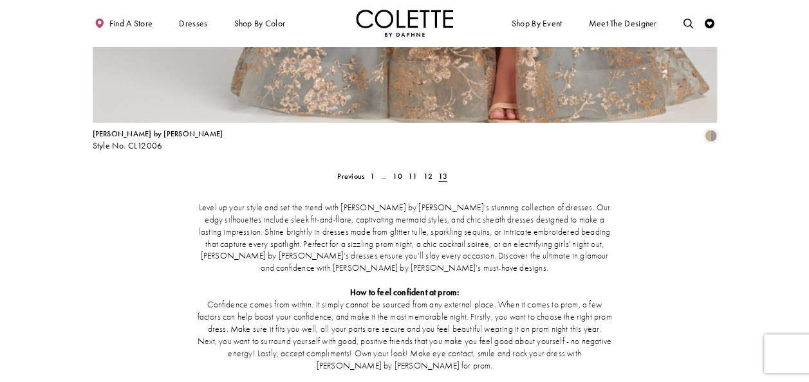
scroll to position [1983, 0]
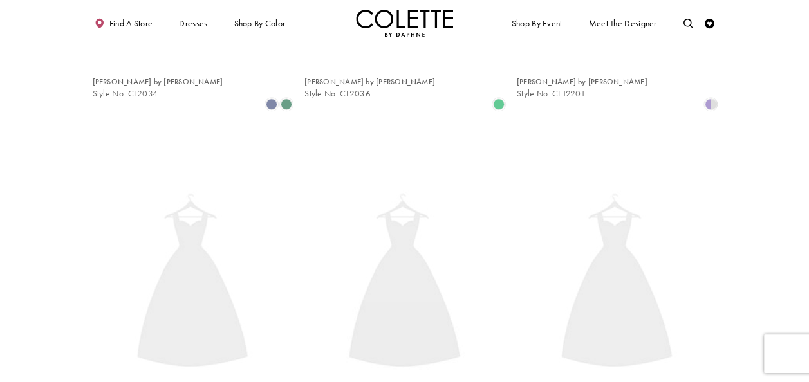
scroll to position [53, 0]
